Goal: Transaction & Acquisition: Purchase product/service

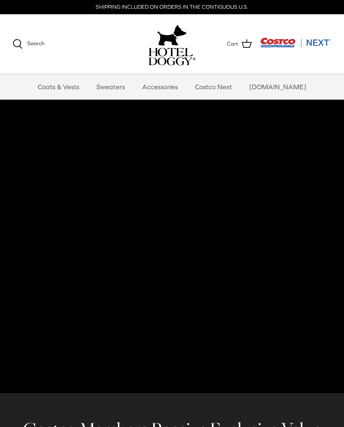
click at [72, 93] on link "Coats & Vests" at bounding box center [58, 86] width 57 height 25
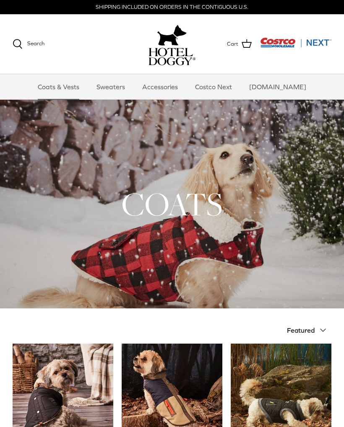
click at [130, 87] on link "Sweaters" at bounding box center [111, 86] width 44 height 25
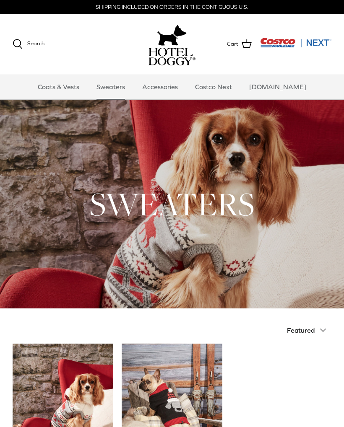
click at [169, 86] on link "Accessories" at bounding box center [160, 86] width 51 height 25
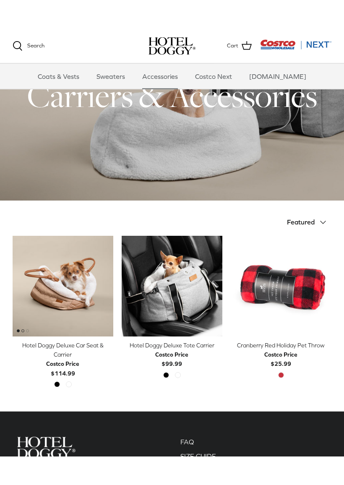
scroll to position [52, 0]
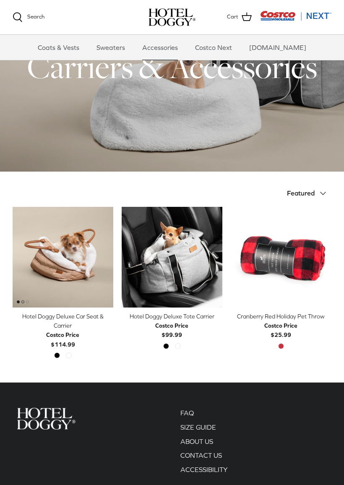
click at [310, 191] on span "Featured" at bounding box center [301, 193] width 28 height 8
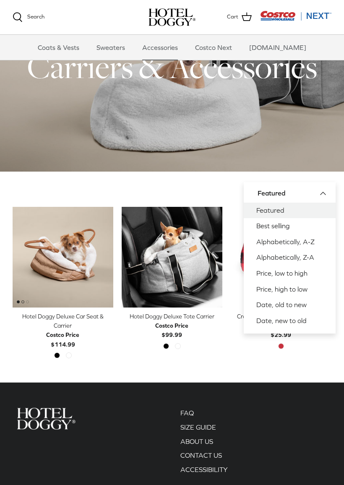
click at [282, 224] on link "Best selling" at bounding box center [290, 226] width 92 height 16
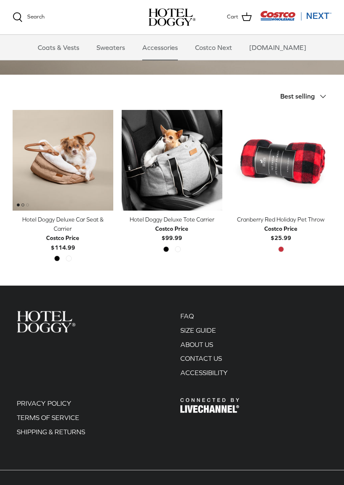
scroll to position [137, 0]
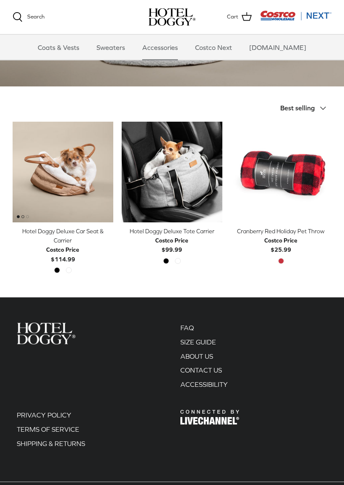
click at [75, 233] on div "Hotel Doggy Deluxe Car Seat & Carrier" at bounding box center [63, 236] width 101 height 19
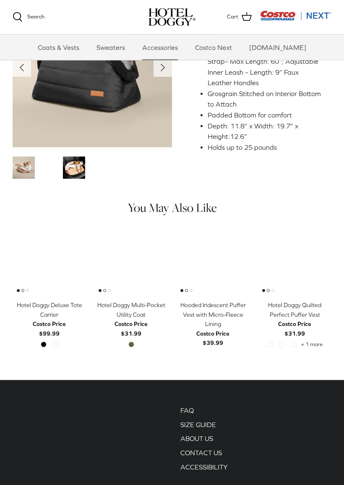
scroll to position [347, 0]
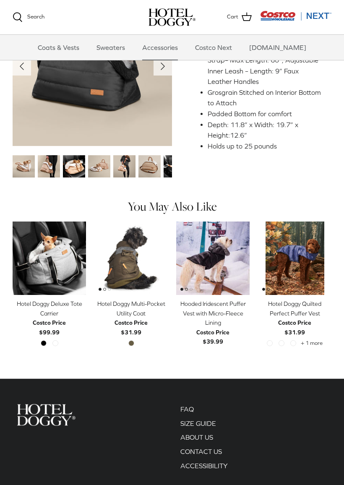
click at [27, 164] on img "Thumbnail Link" at bounding box center [24, 166] width 22 height 22
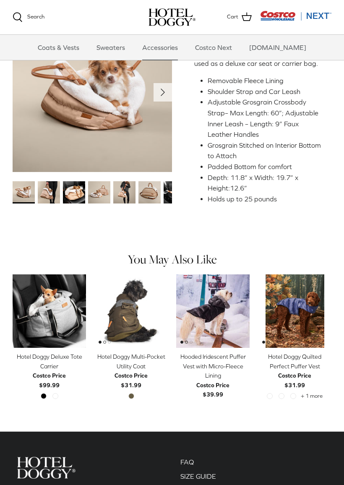
scroll to position [294, 0]
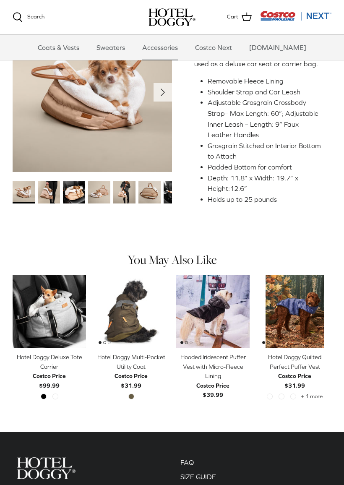
click at [50, 189] on img "Thumbnail Link" at bounding box center [49, 192] width 22 height 22
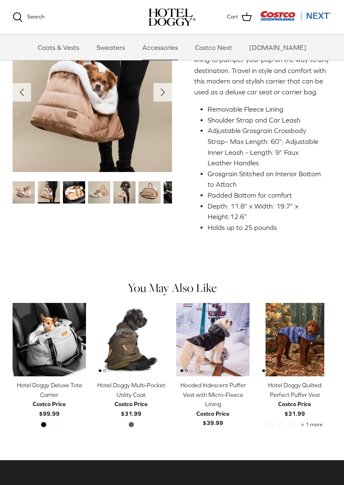
scroll to position [266, 0]
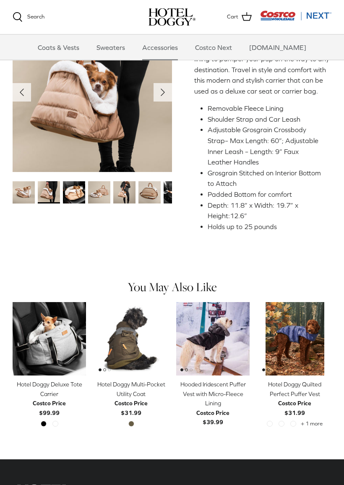
click at [78, 195] on img "Thumbnail Link" at bounding box center [74, 192] width 22 height 22
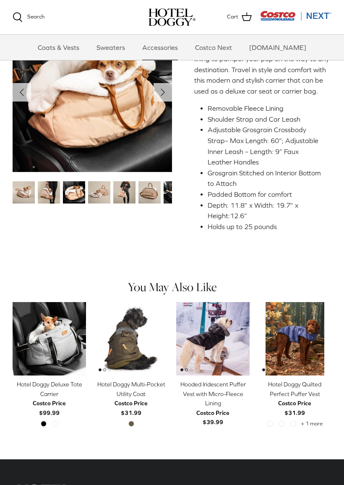
click at [104, 192] on img "Thumbnail Link" at bounding box center [99, 192] width 22 height 22
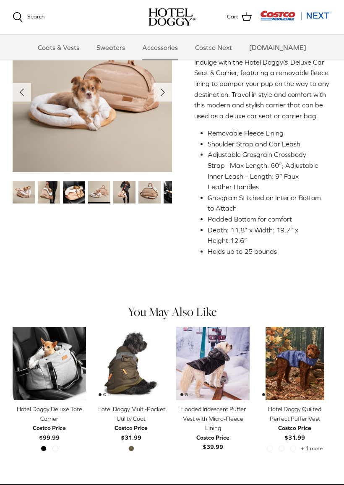
scroll to position [243, 0]
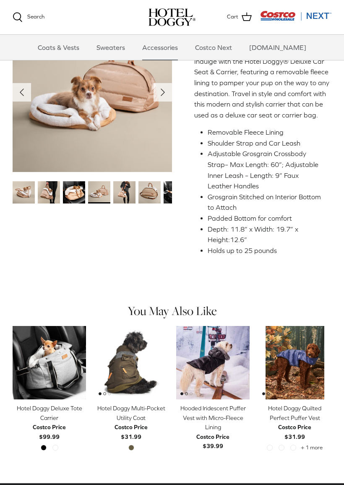
click at [105, 195] on img "Thumbnail Link" at bounding box center [99, 192] width 22 height 22
click at [101, 192] on img "Thumbnail Link" at bounding box center [99, 192] width 22 height 22
click at [160, 97] on icon "Right" at bounding box center [162, 92] width 13 height 13
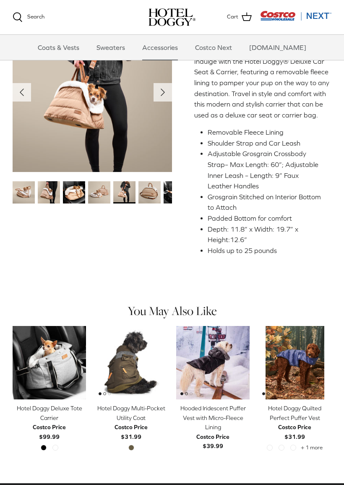
click at [167, 96] on icon "Right" at bounding box center [162, 92] width 13 height 13
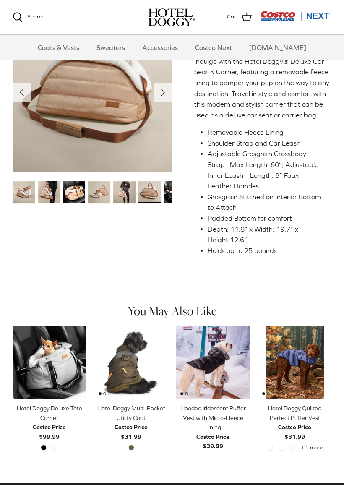
click at [158, 97] on icon "Right" at bounding box center [162, 92] width 13 height 13
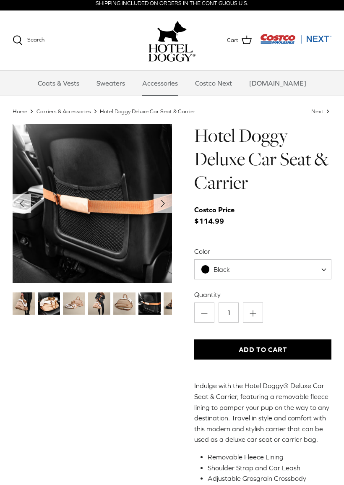
scroll to position [5, 0]
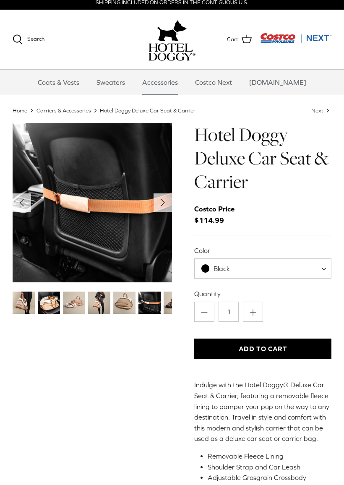
click at [164, 203] on icon "Right" at bounding box center [162, 202] width 13 height 13
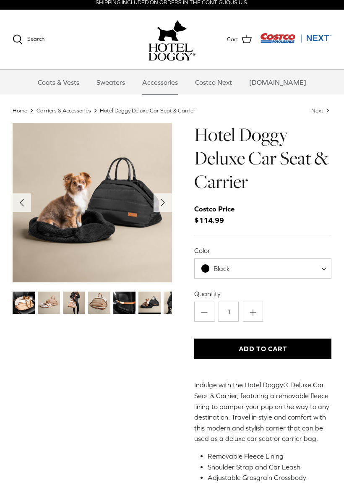
click at [159, 202] on icon "Right" at bounding box center [162, 202] width 13 height 13
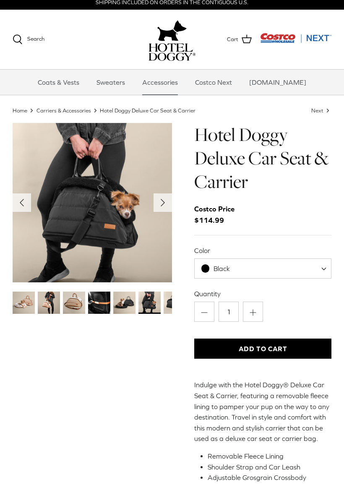
click at [158, 200] on icon "Right" at bounding box center [162, 202] width 13 height 13
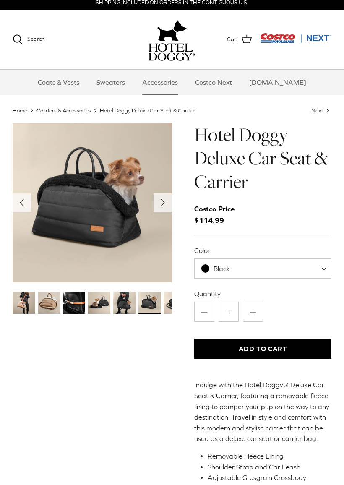
click at [161, 202] on polyline "Next" at bounding box center [162, 202] width 3 height 7
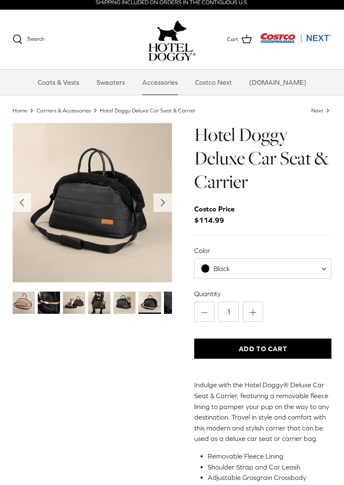
click at [160, 203] on icon "Right" at bounding box center [162, 202] width 13 height 13
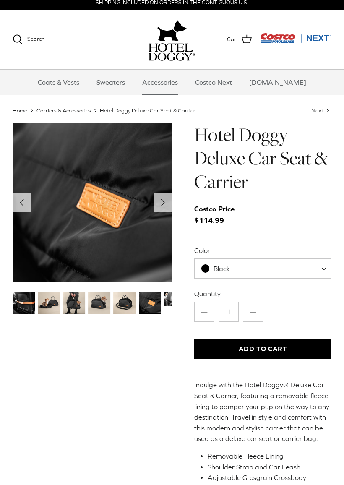
click at [162, 203] on polyline "Next" at bounding box center [162, 202] width 3 height 7
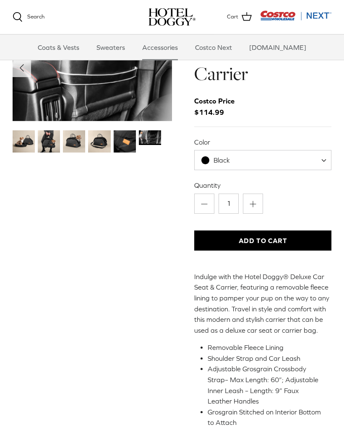
scroll to position [0, 0]
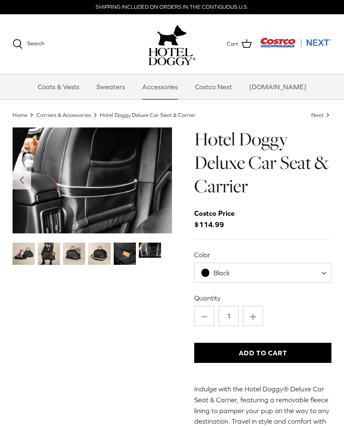
click at [224, 89] on link "Costco Next" at bounding box center [213, 86] width 52 height 25
